Goal: Task Accomplishment & Management: Manage account settings

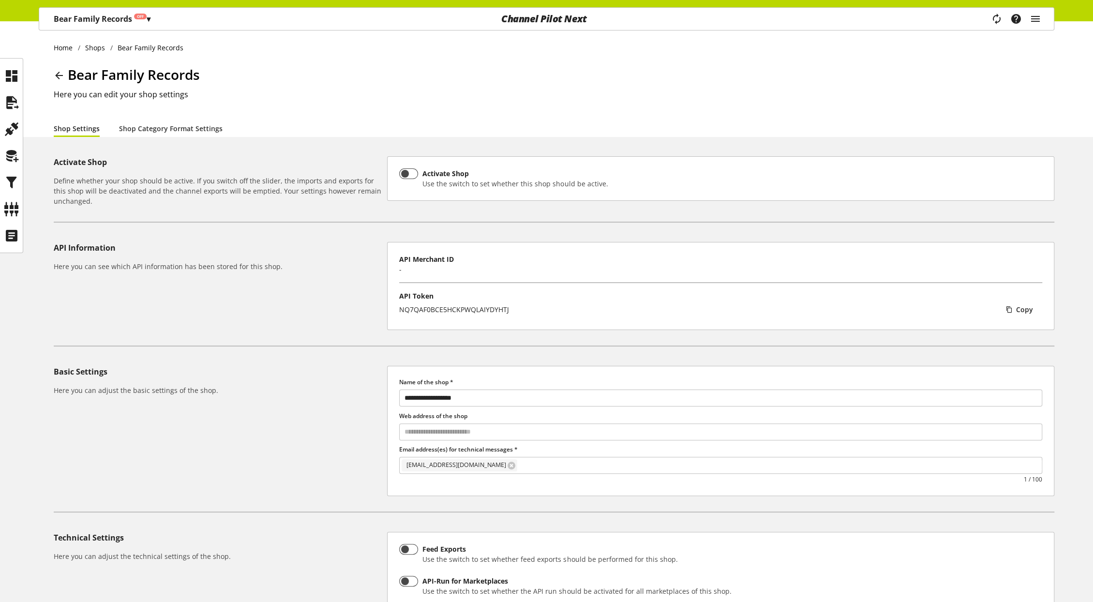
click at [109, 22] on p "Bear Family Records Off ▾" at bounding box center [102, 19] width 97 height 12
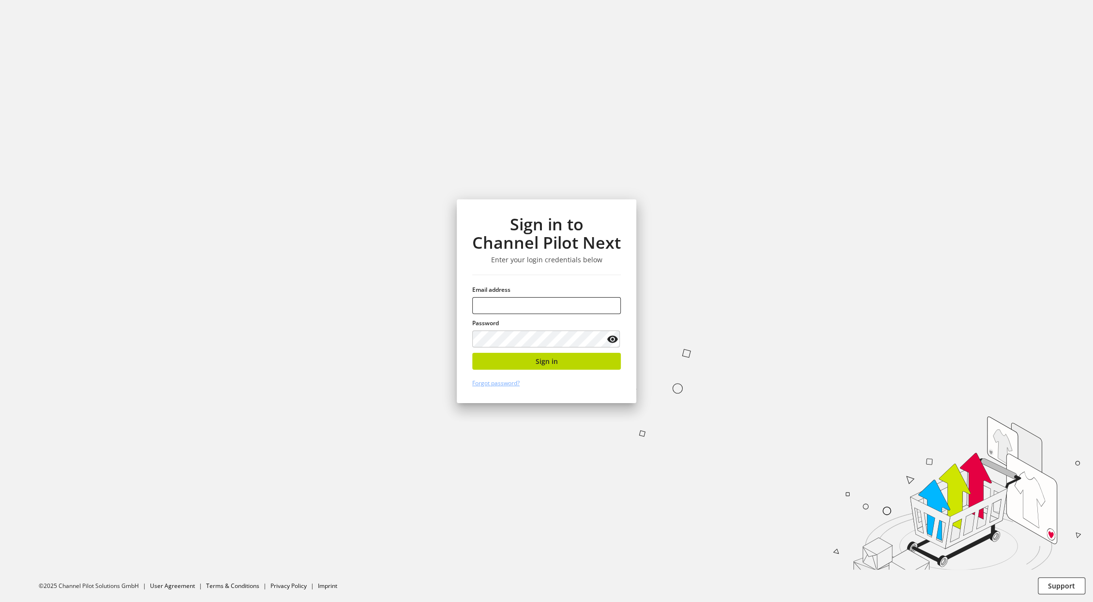
type input "**********"
click at [529, 365] on button "Sign in" at bounding box center [546, 361] width 149 height 17
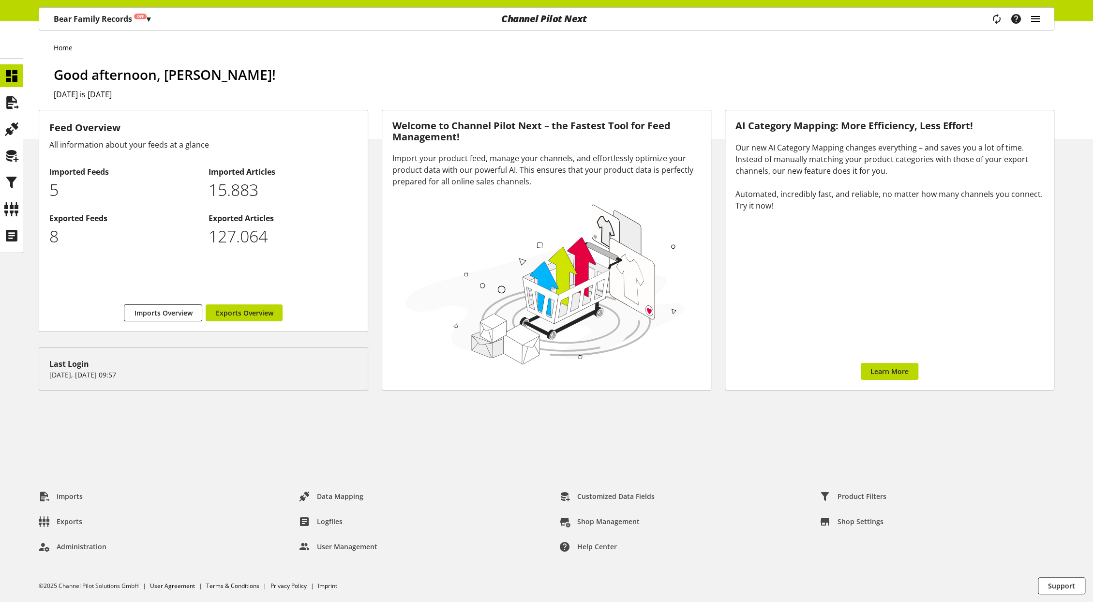
click at [1038, 15] on icon "main navigation" at bounding box center [1036, 18] width 12 height 17
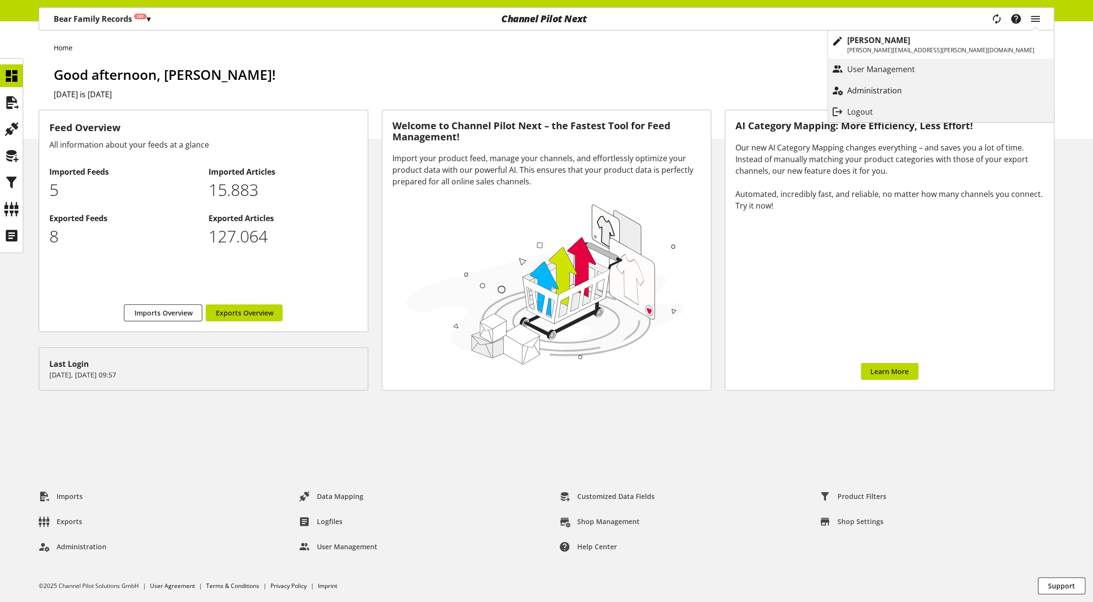
click at [921, 96] on p "Administration" at bounding box center [884, 91] width 74 height 12
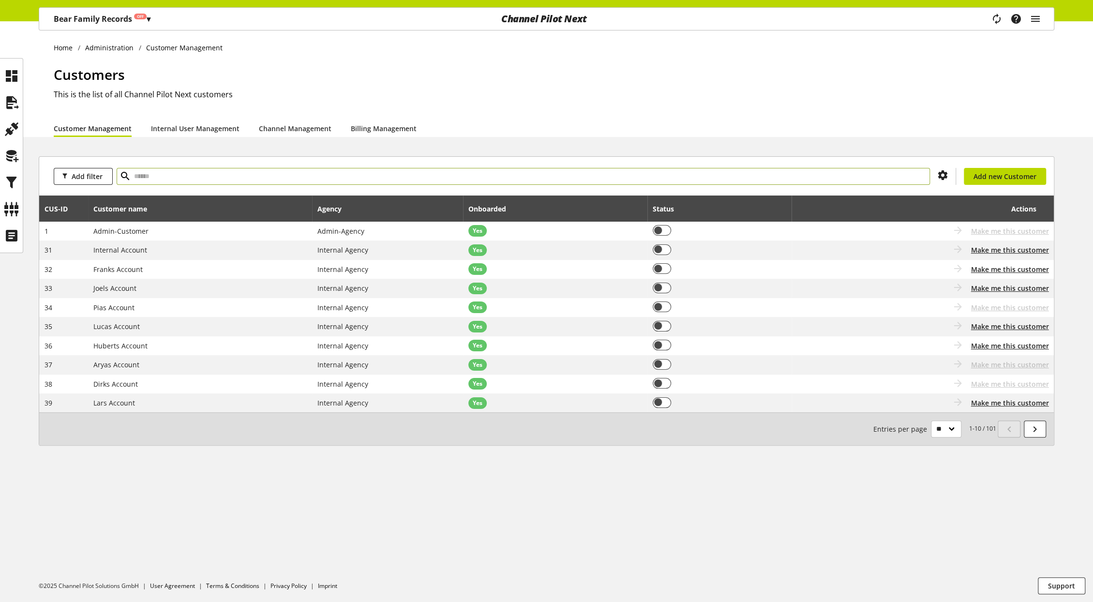
click at [522, 172] on input "text" at bounding box center [524, 176] width 814 height 17
type input "***"
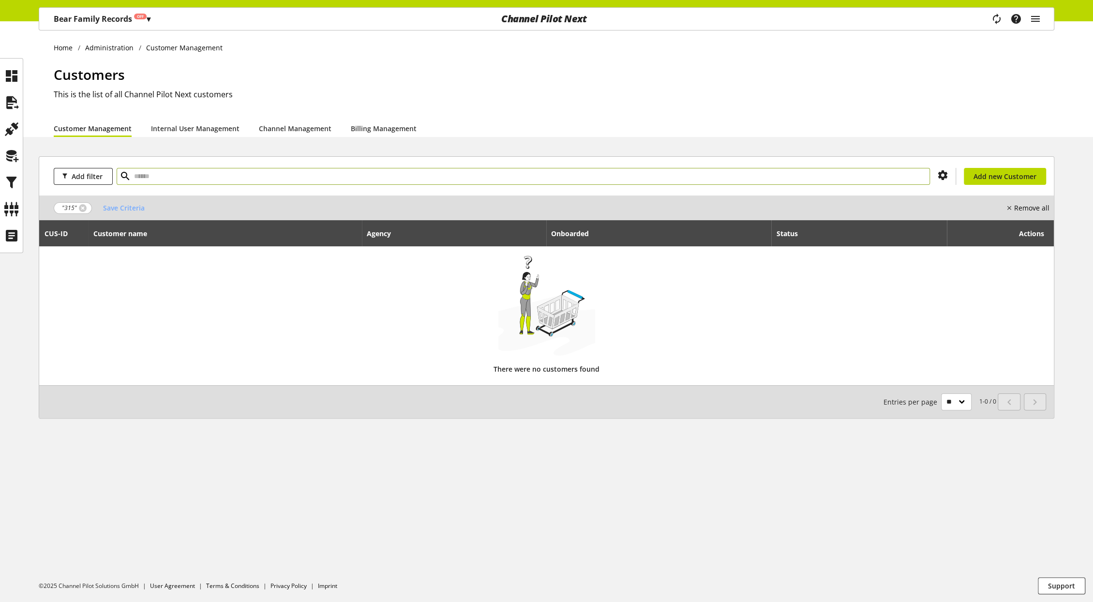
click at [219, 179] on input "text" at bounding box center [524, 176] width 814 height 17
click at [84, 209] on link at bounding box center [83, 208] width 8 height 8
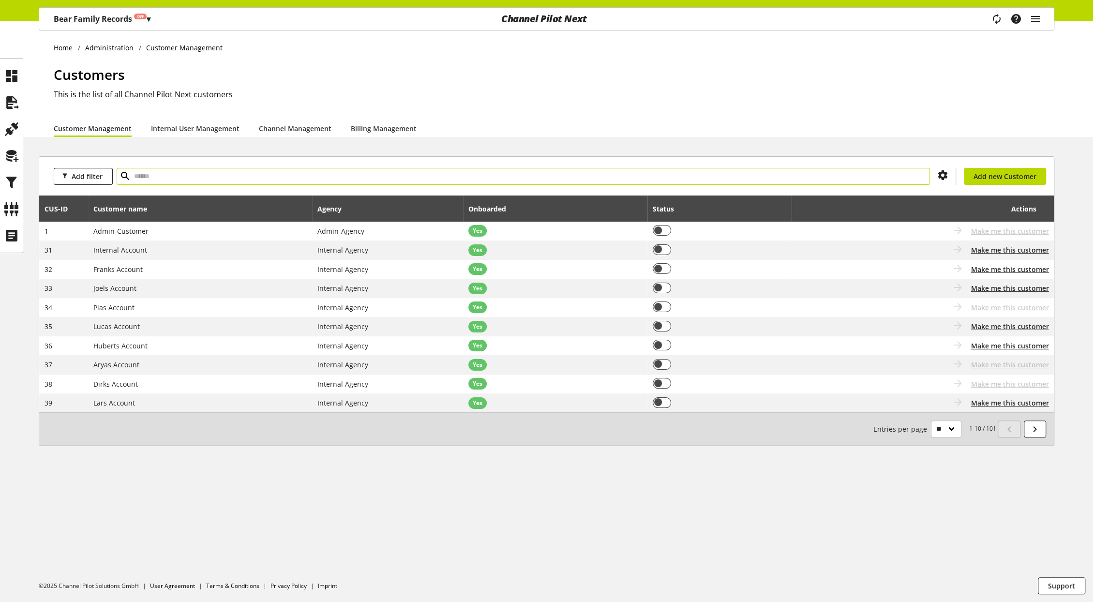
click at [157, 180] on input "text" at bounding box center [524, 176] width 814 height 17
type input "***"
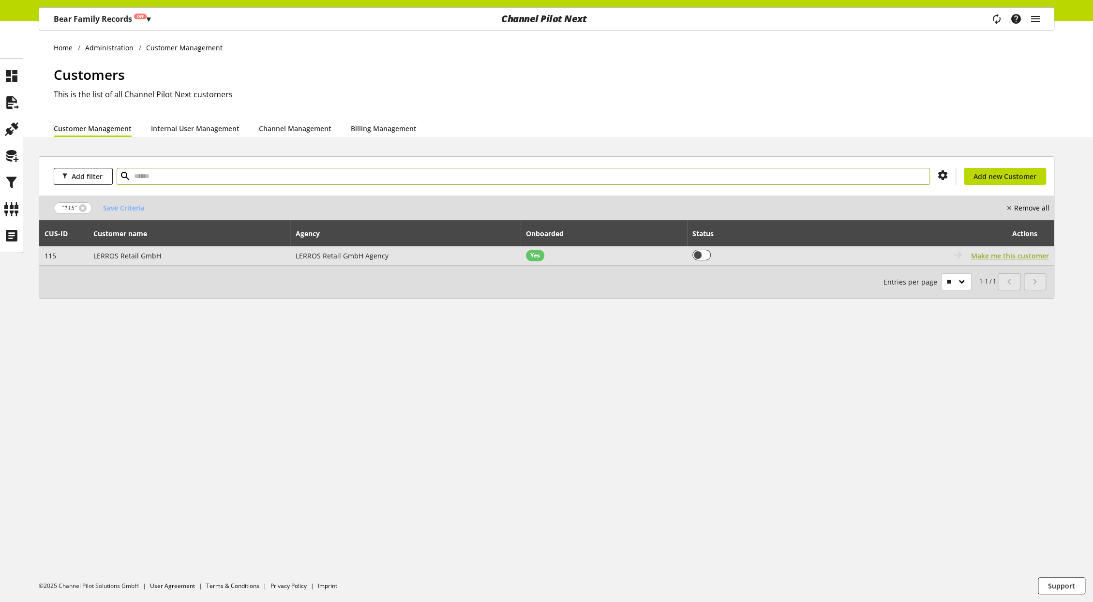
click at [997, 253] on span "Make me this customer" at bounding box center [1010, 256] width 78 height 10
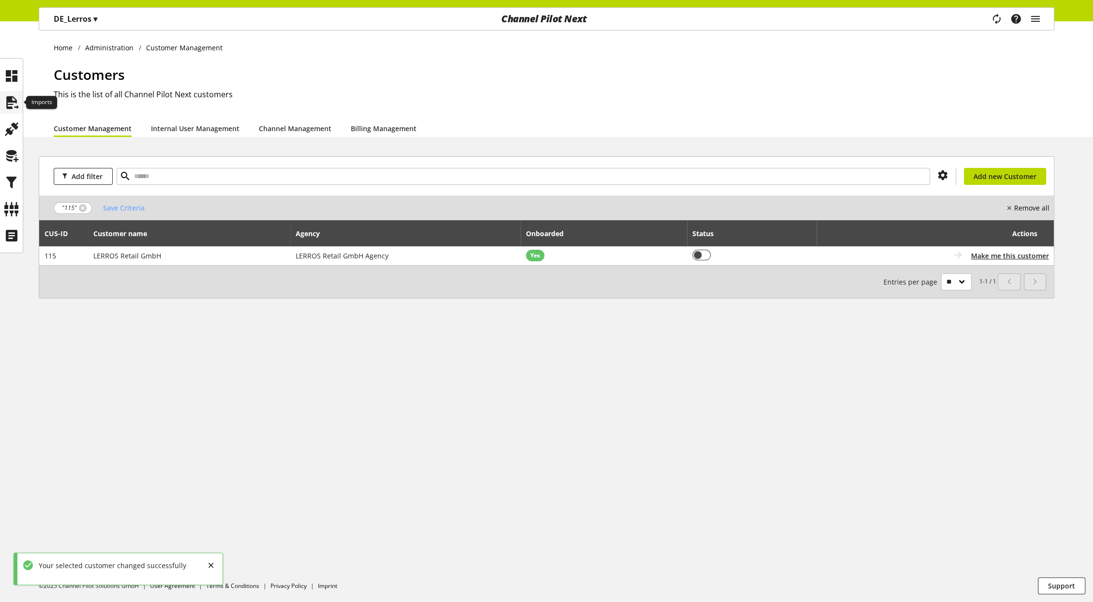
click at [8, 101] on icon at bounding box center [11, 102] width 15 height 19
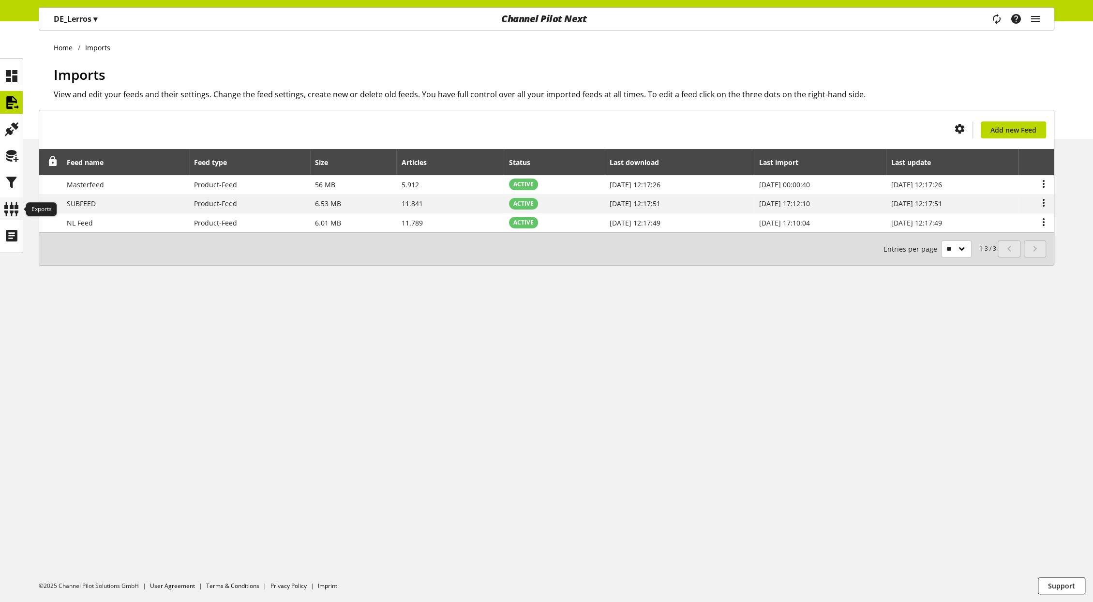
click at [17, 210] on icon at bounding box center [11, 208] width 15 height 19
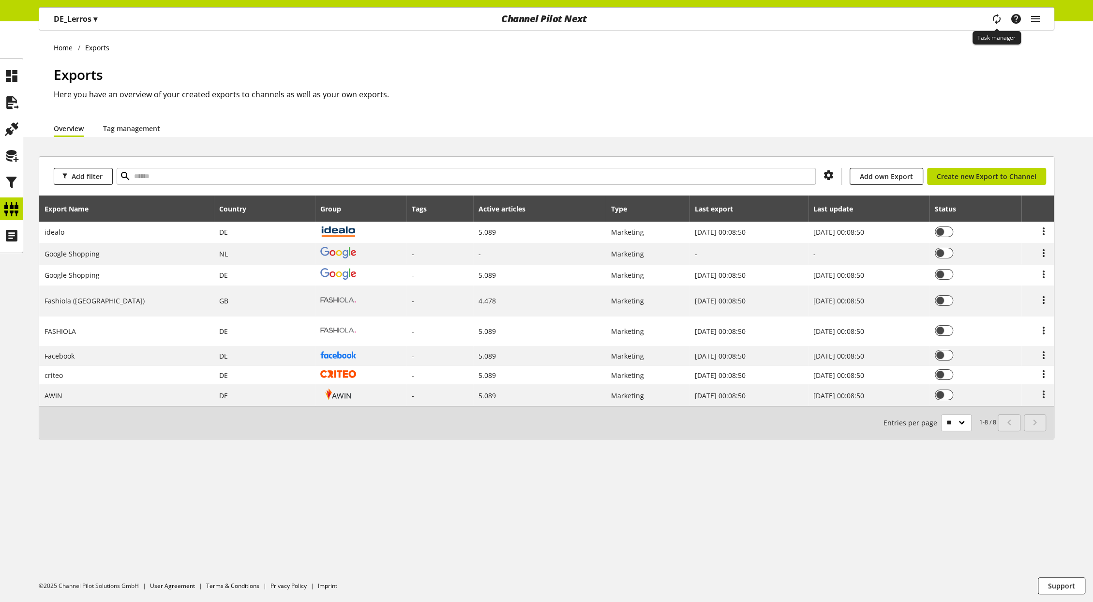
click at [998, 19] on icon "main navigation" at bounding box center [996, 19] width 21 height 20
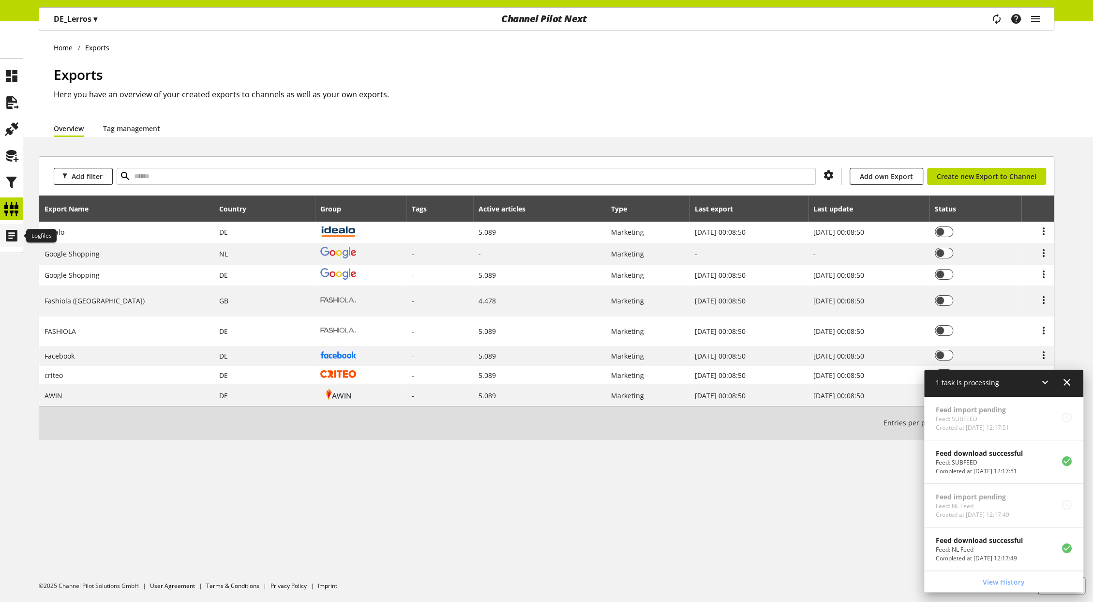
click at [11, 234] on icon at bounding box center [11, 235] width 15 height 19
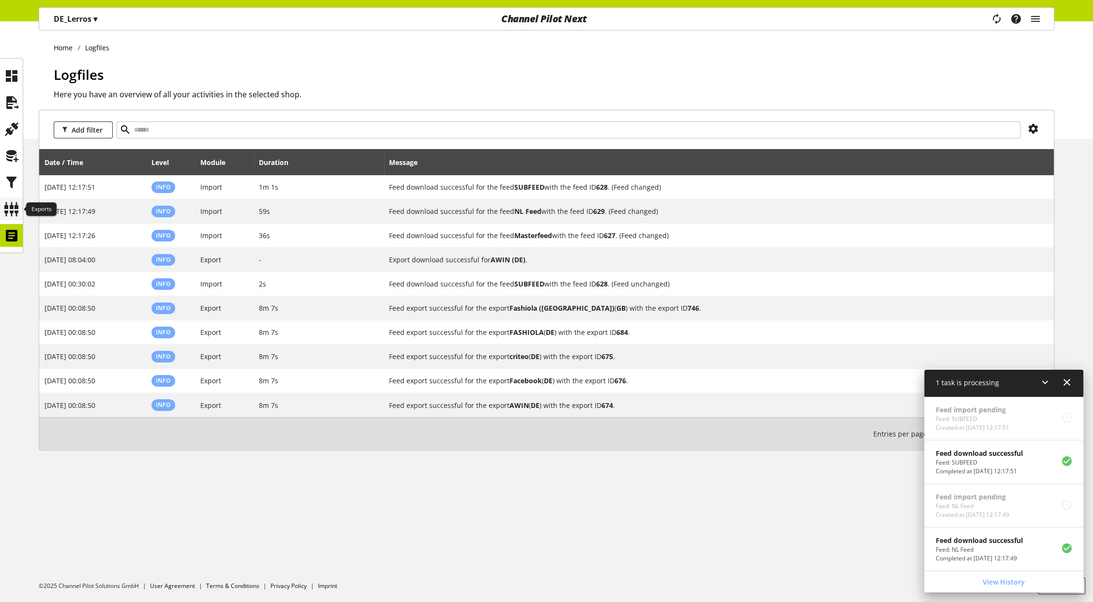
click at [21, 199] on div at bounding box center [11, 208] width 23 height 23
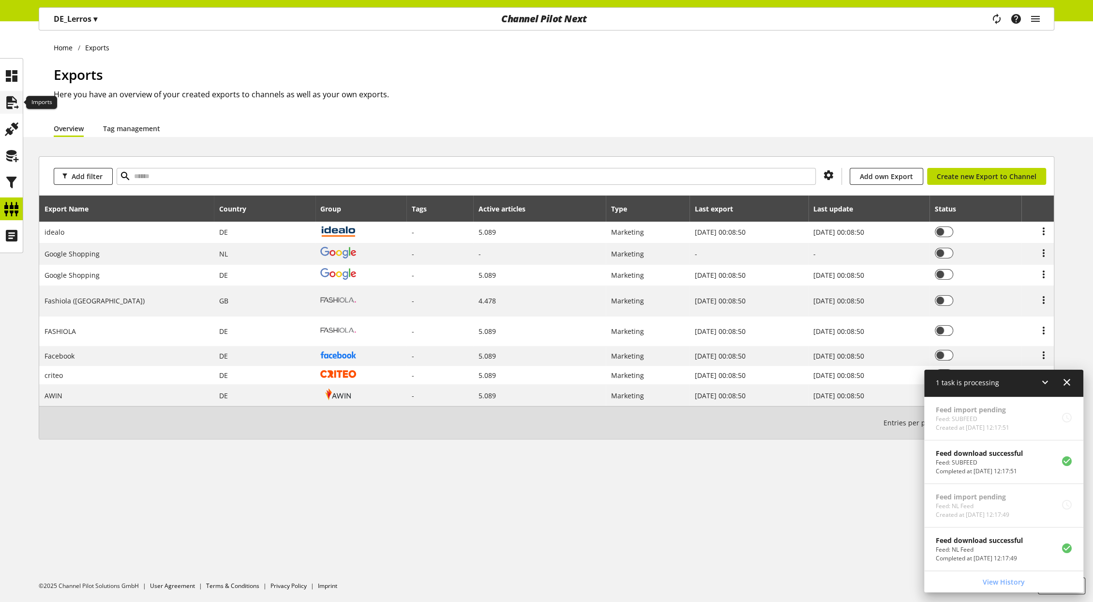
click at [11, 108] on icon at bounding box center [11, 102] width 15 height 19
